Goal: Find specific page/section: Find specific page/section

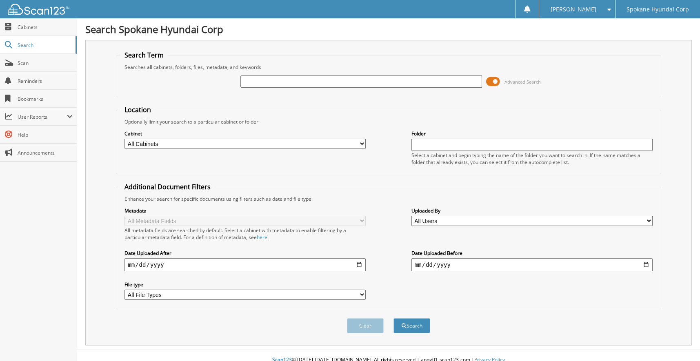
click at [277, 78] on input "text" at bounding box center [360, 82] width 241 height 12
type input "mu350925"
click at [394, 318] on button "Search" at bounding box center [412, 325] width 37 height 15
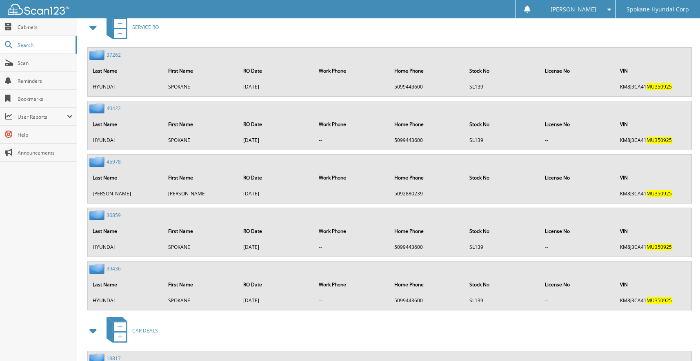
scroll to position [432, 0]
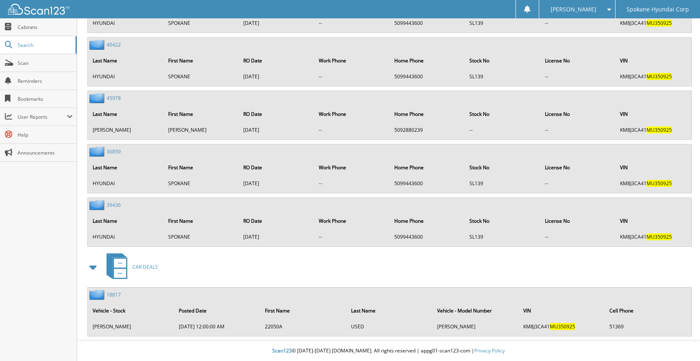
click at [114, 294] on link "18817" at bounding box center [114, 295] width 14 height 7
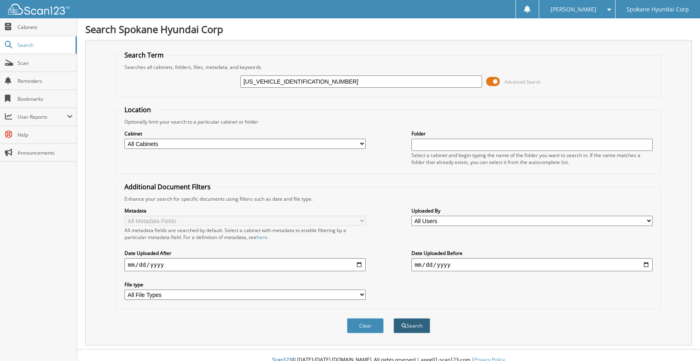
type input "5NTJCDDF0RH106130"
click at [410, 328] on button "Search" at bounding box center [412, 325] width 37 height 15
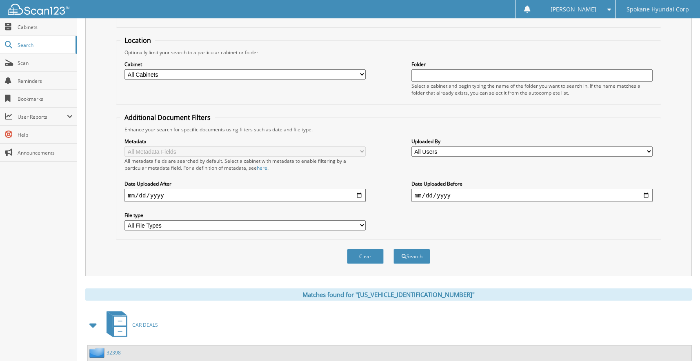
scroll to position [128, 0]
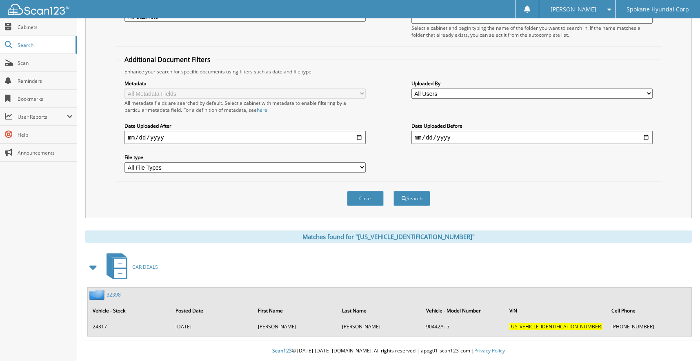
click at [117, 295] on link "32398" at bounding box center [114, 295] width 14 height 7
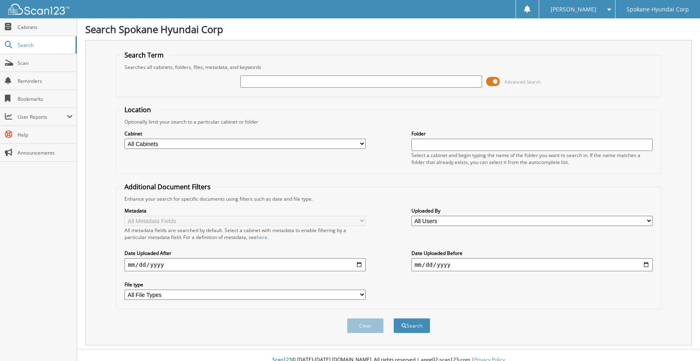
click at [32, 59] on link "Scan" at bounding box center [38, 63] width 77 height 18
